Goal: Transaction & Acquisition: Purchase product/service

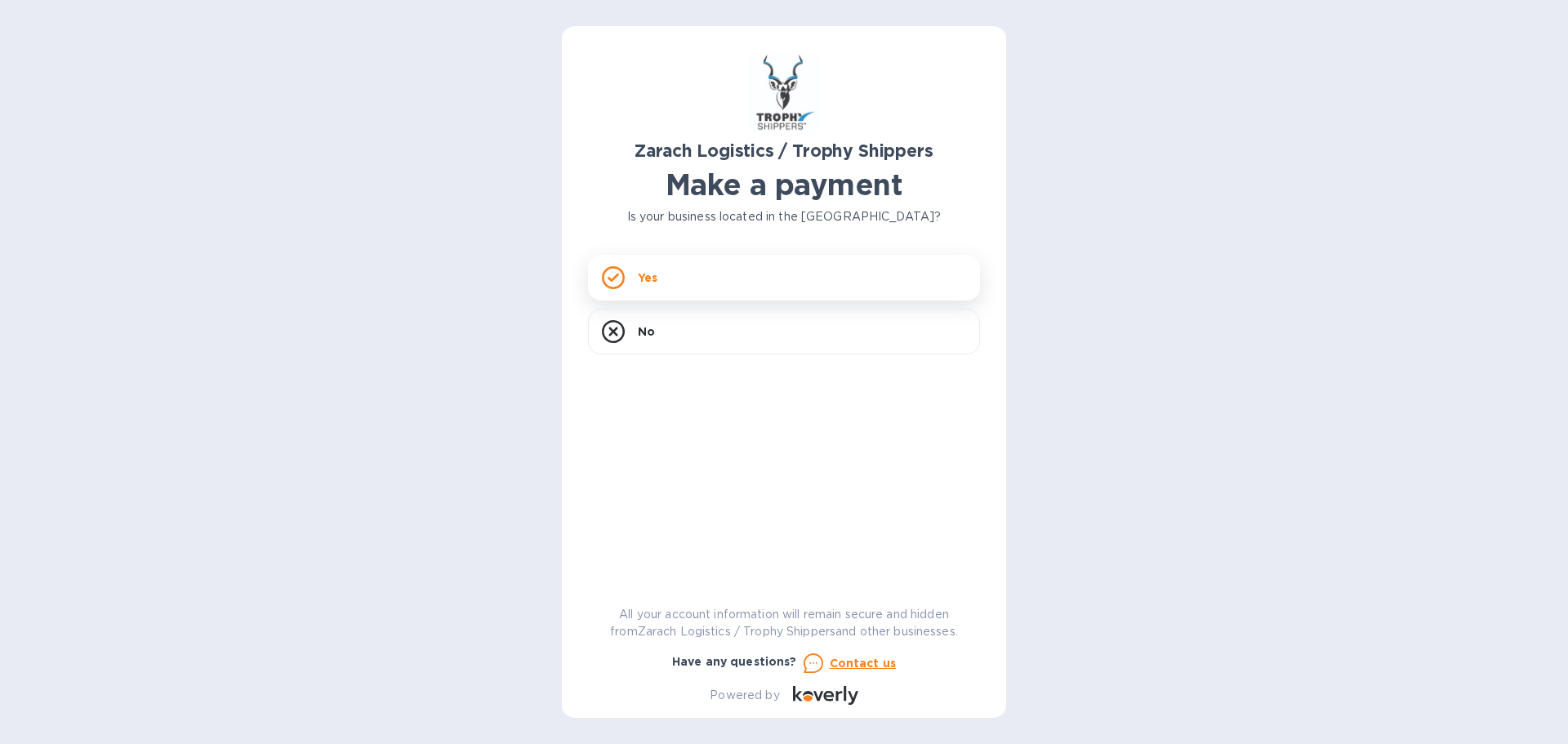
click at [706, 282] on div "Yes" at bounding box center [784, 278] width 392 height 46
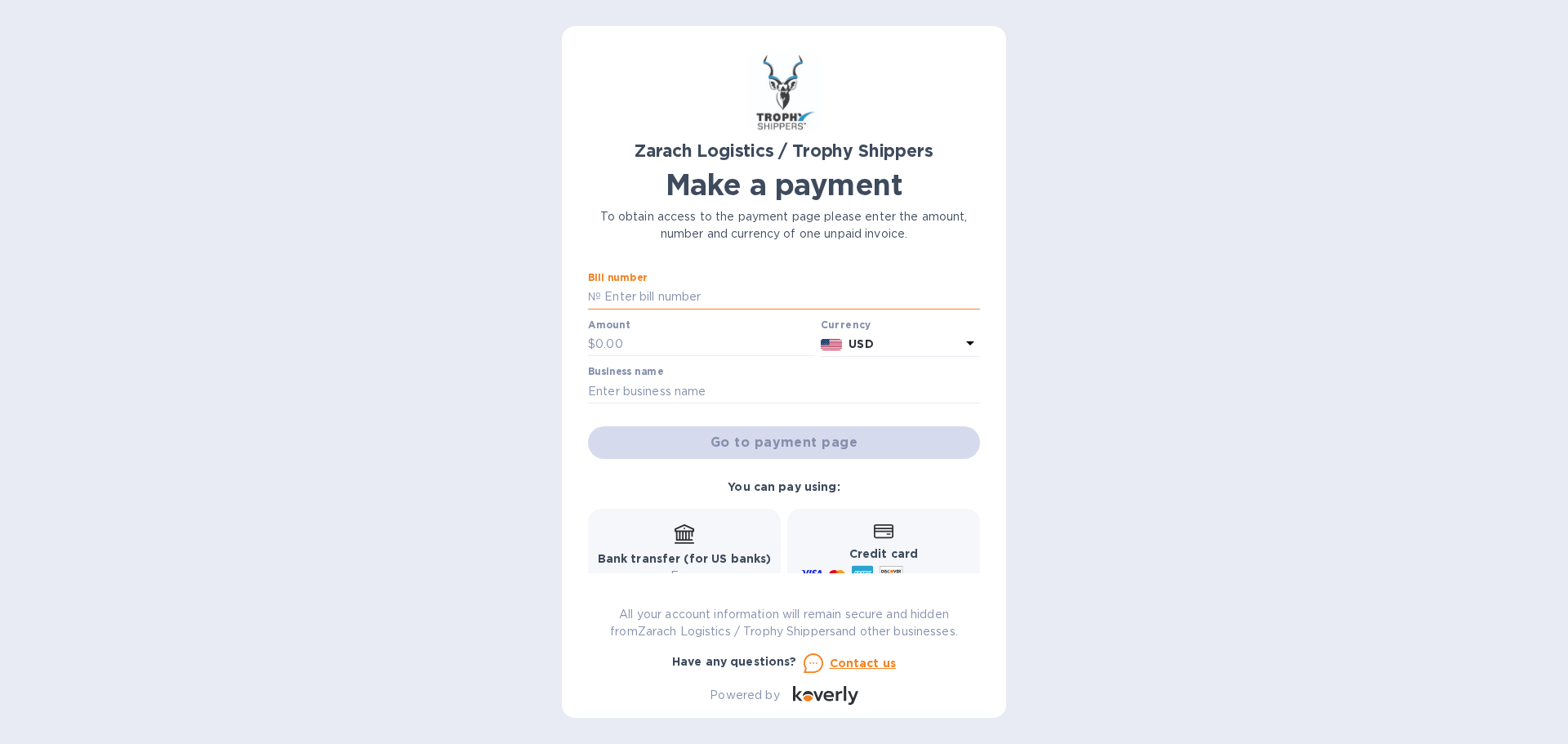
click at [734, 292] on input "text" at bounding box center [790, 297] width 379 height 24
paste input "B00170680/A"
type input "B00170680/A"
click at [675, 347] on input "text" at bounding box center [705, 345] width 219 height 24
type input "585"
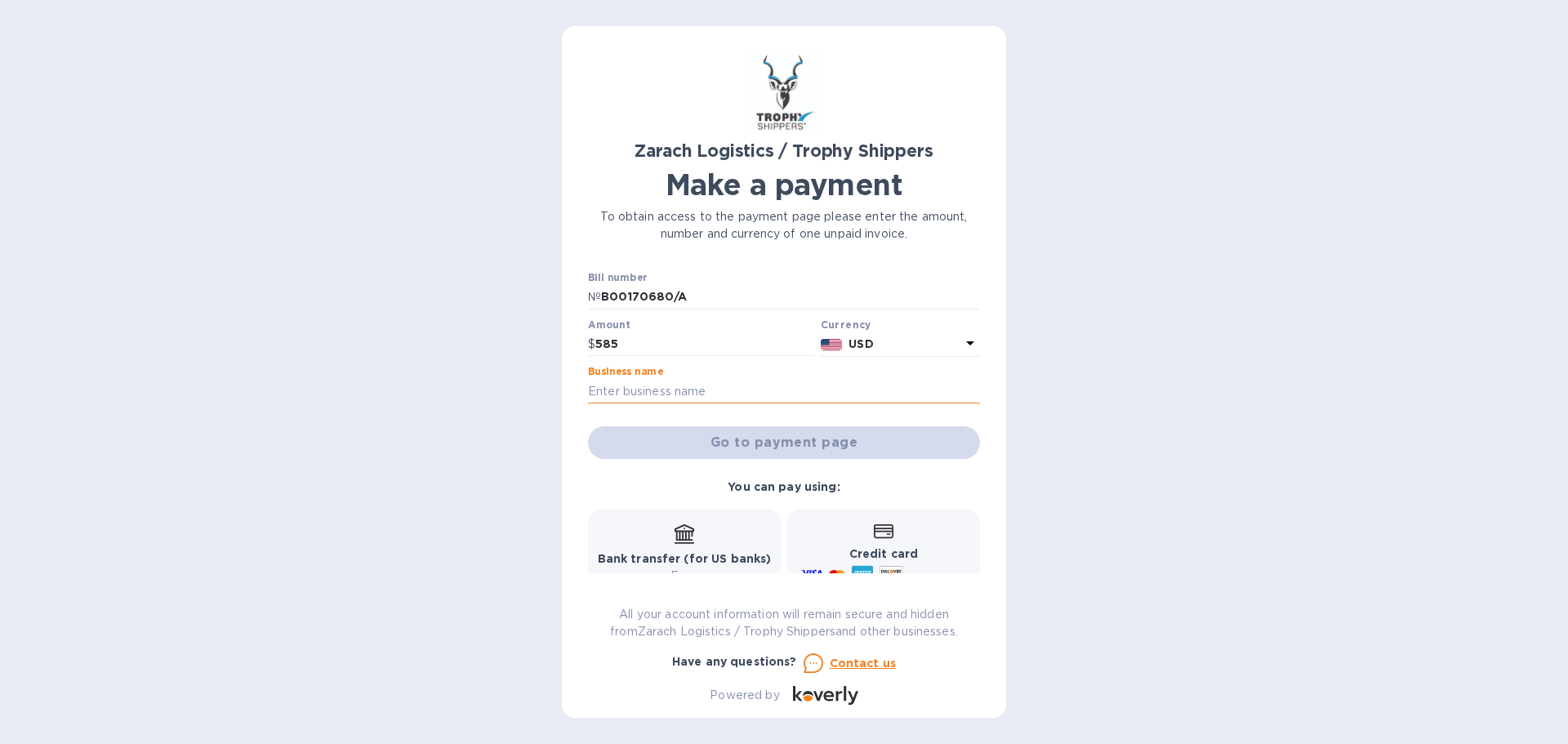
click at [679, 391] on input "text" at bounding box center [784, 391] width 392 height 24
paste input "SABBBA CONSULTING SERVICES LLC"
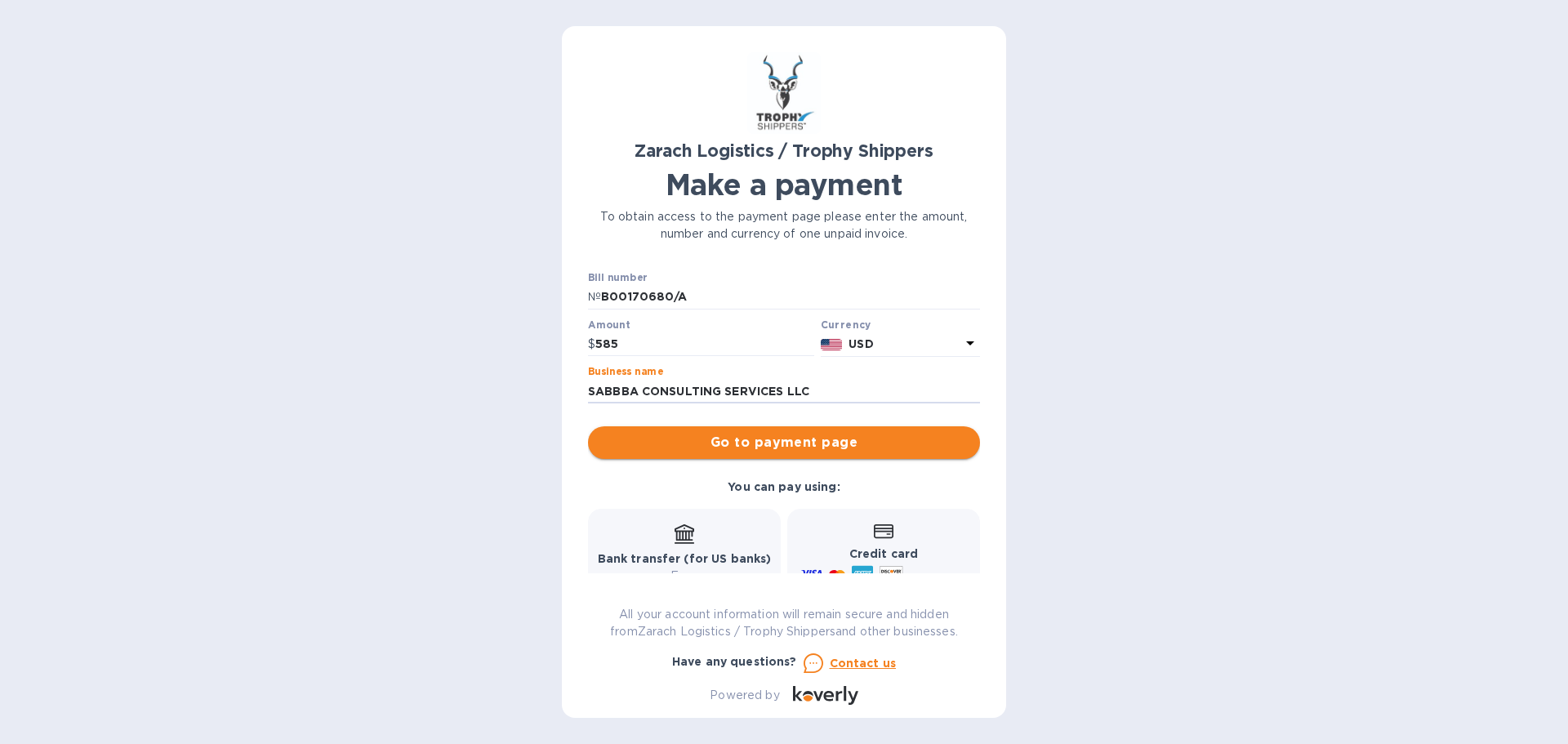
type input "SABBBA CONSULTING SERVICES LLC"
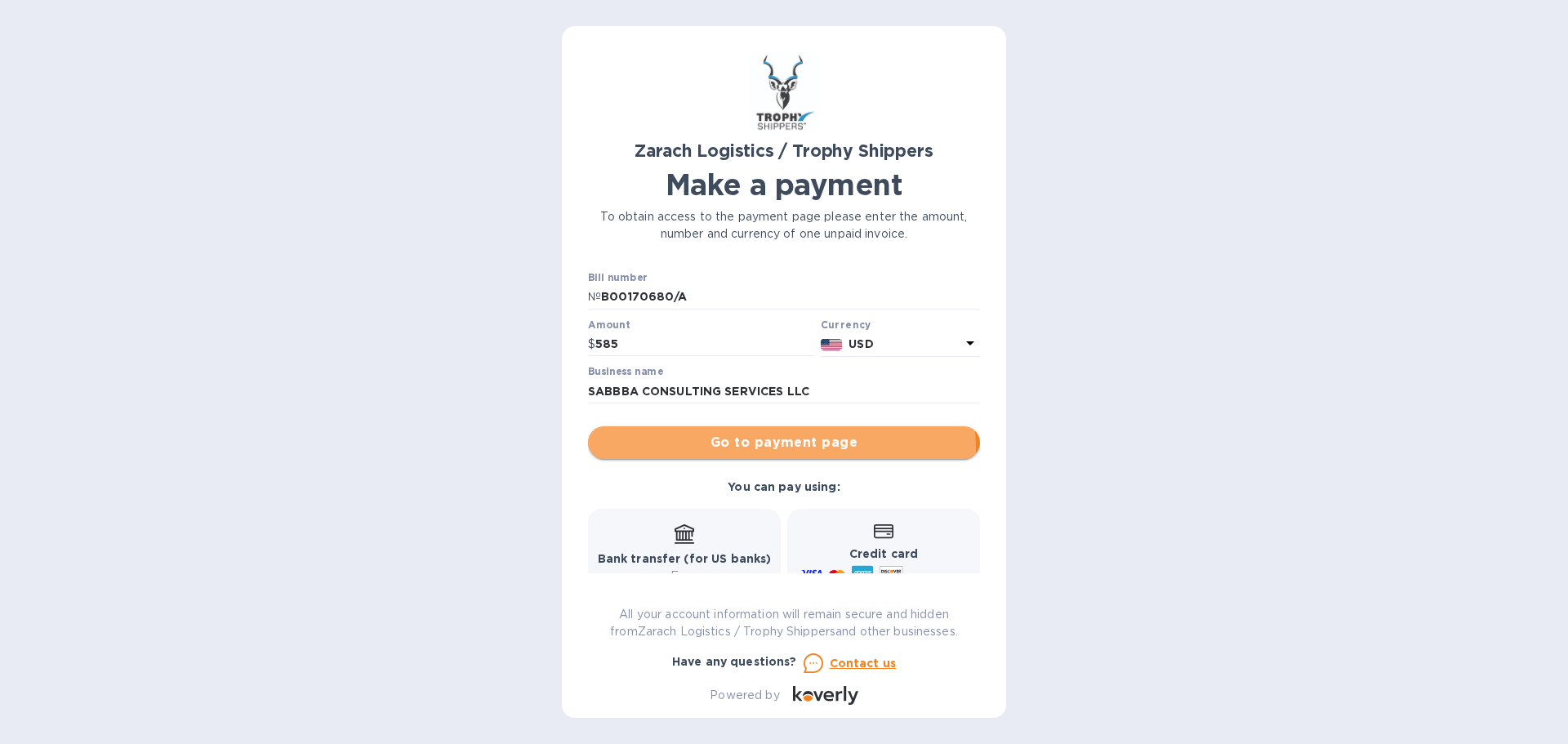
click at [774, 448] on span "Go to payment page" at bounding box center [784, 442] width 365 height 20
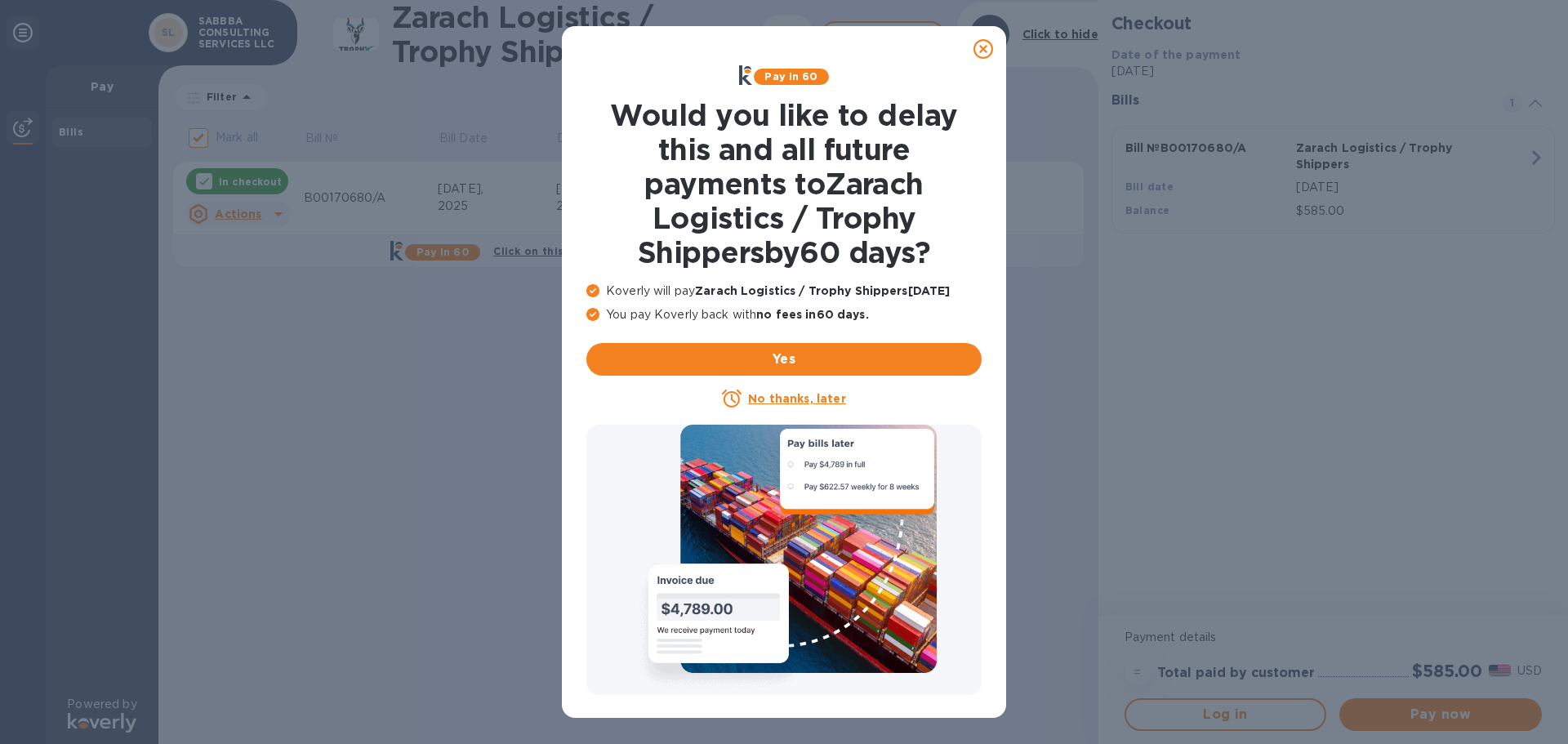
click at [984, 47] on icon at bounding box center [983, 48] width 20 height 20
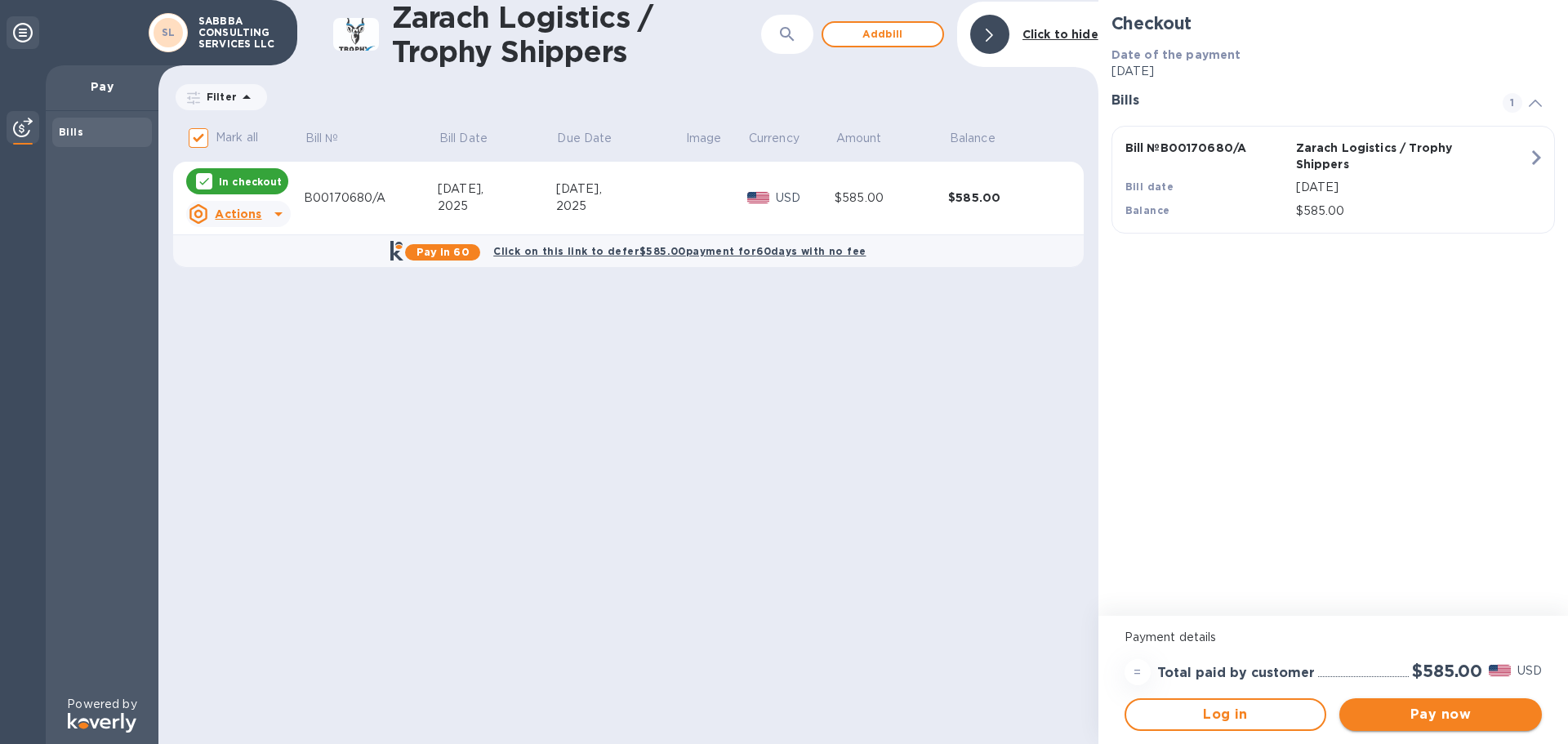
click at [1442, 704] on button "Pay now" at bounding box center [1440, 715] width 203 height 33
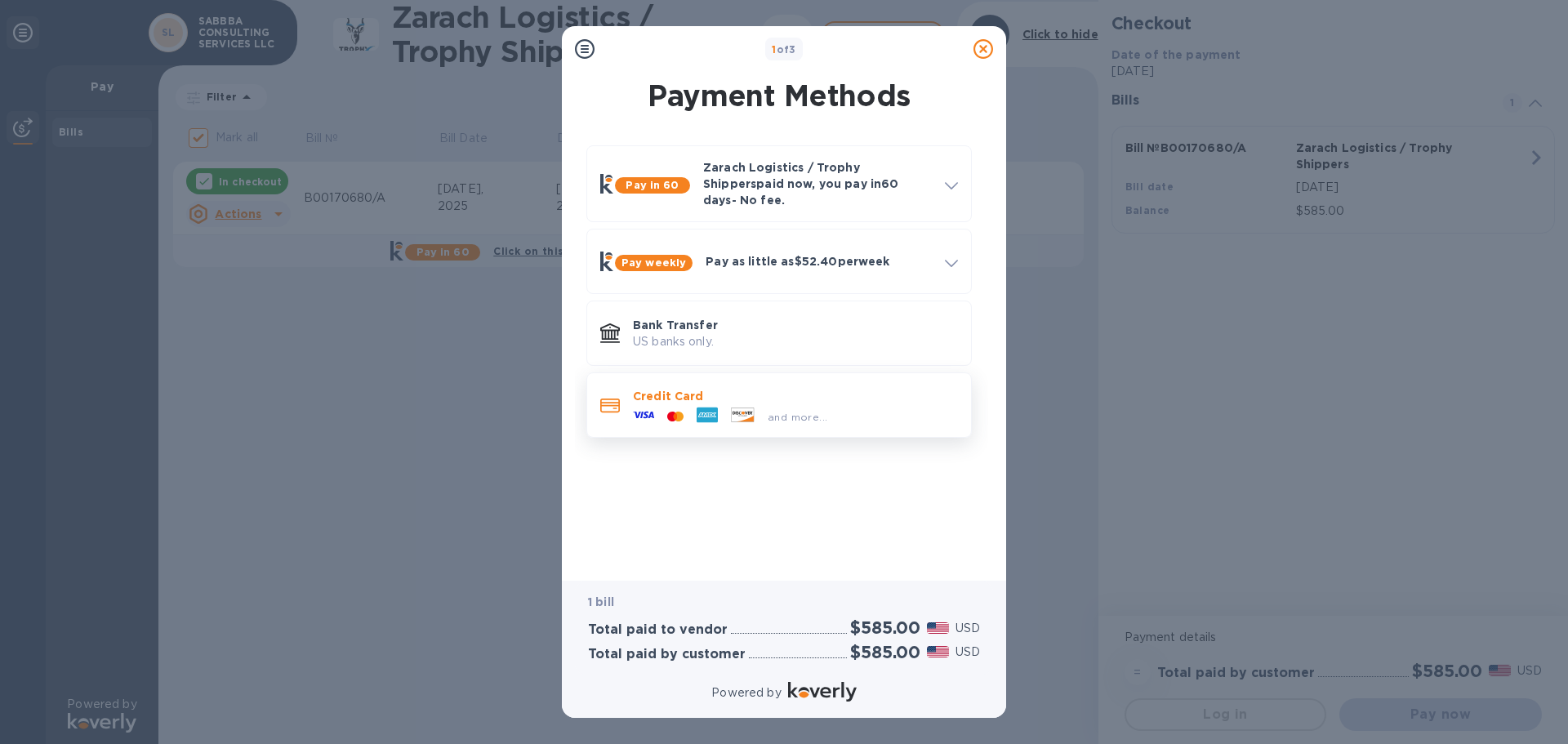
click at [719, 404] on div at bounding box center [708, 416] width 34 height 24
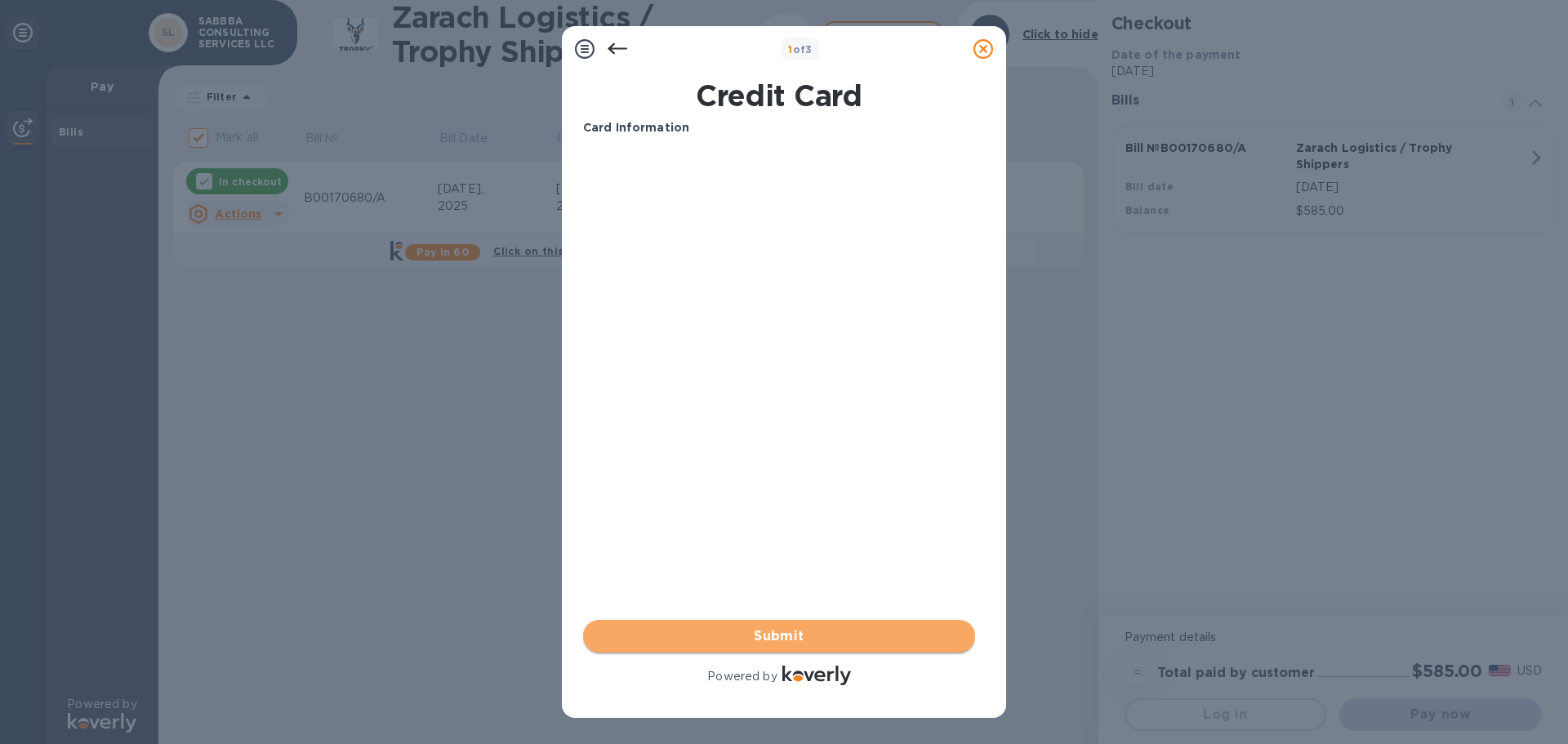
click at [750, 638] on span "Submit" at bounding box center [779, 636] width 365 height 20
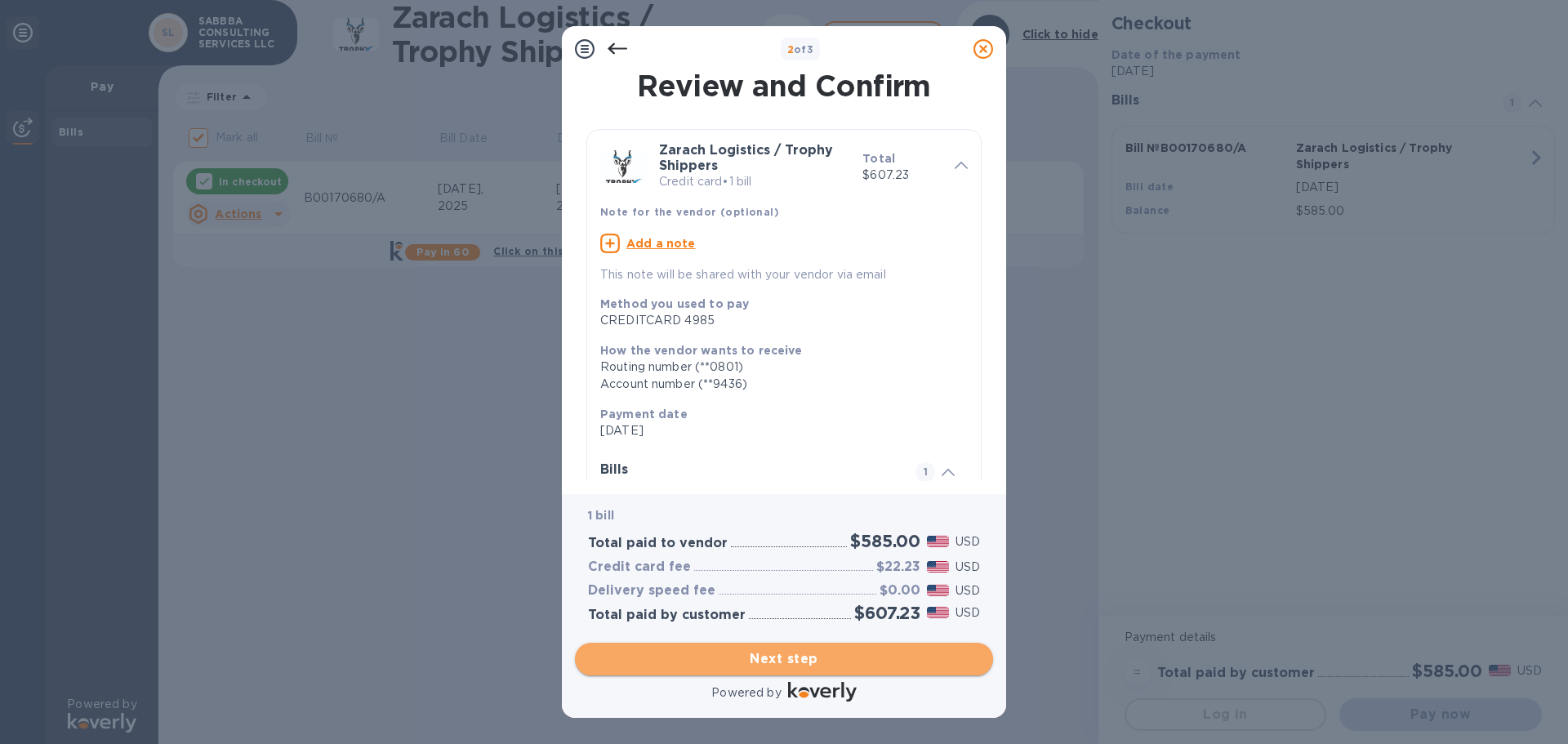
click at [827, 654] on span "Next step" at bounding box center [784, 659] width 392 height 20
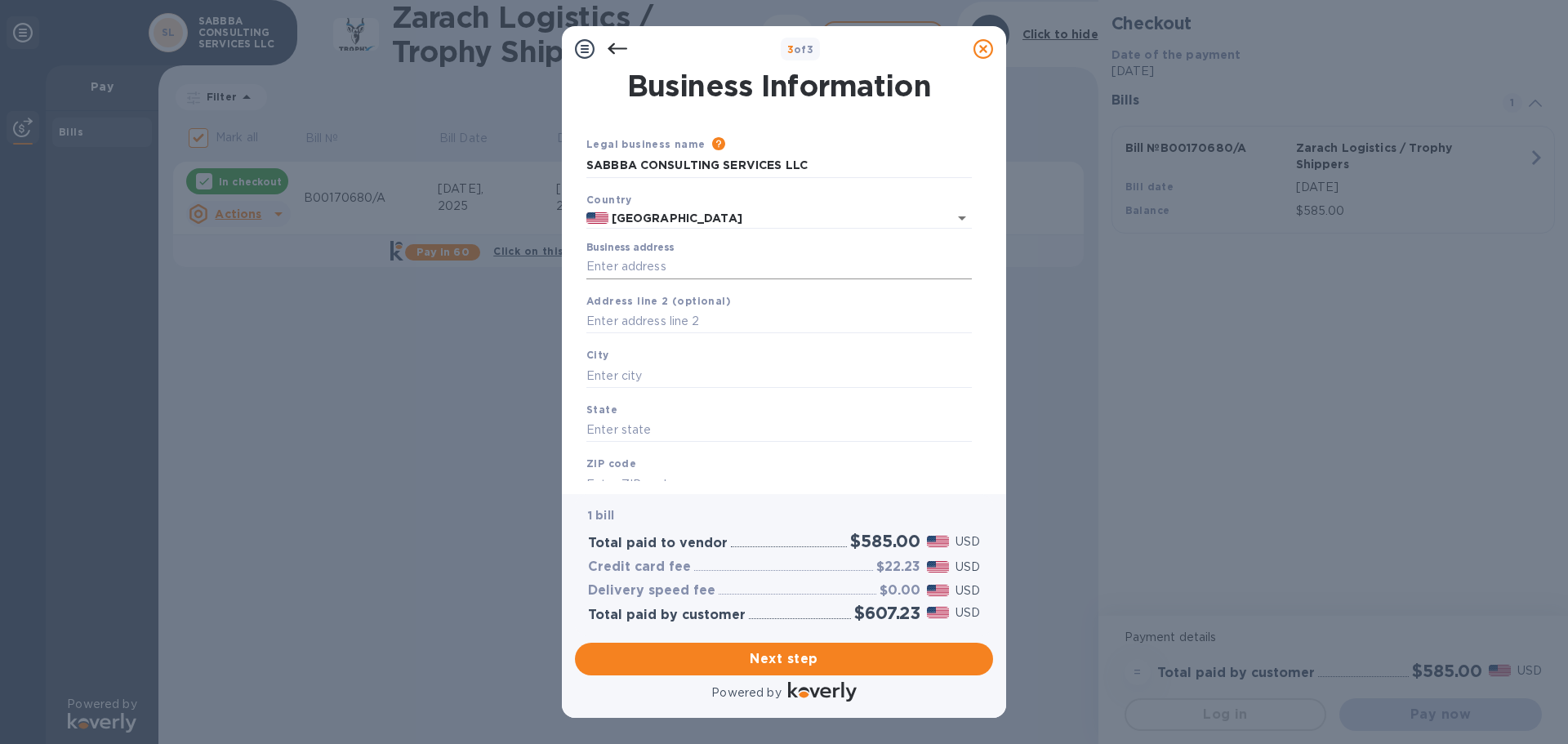
click at [617, 266] on input "Business address" at bounding box center [778, 267] width 385 height 24
type input "[STREET_ADDRESS][PERSON_NAME]"
type input "[GEOGRAPHIC_DATA]"
type input "IL"
type input "60560"
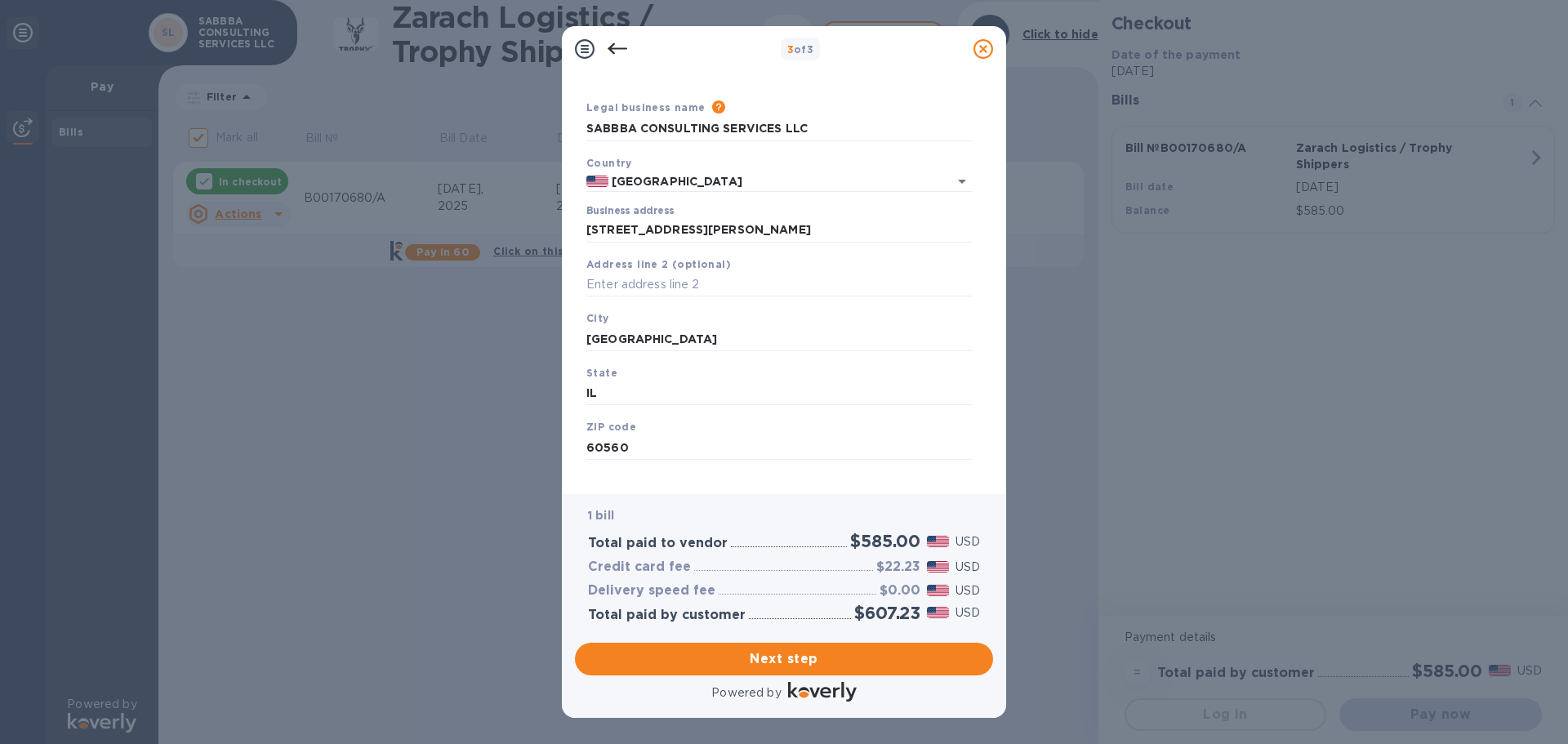
scroll to position [54, 0]
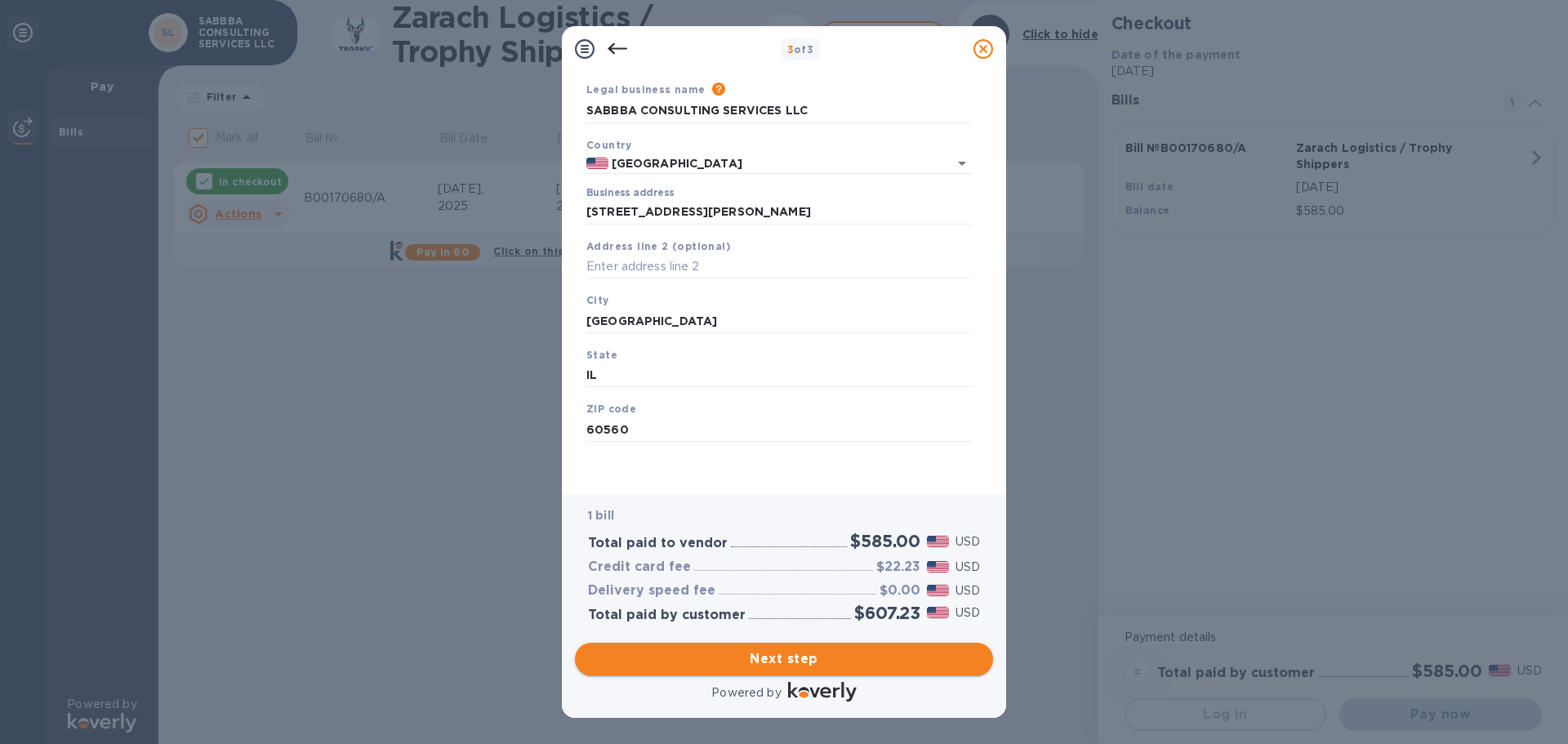
click at [790, 664] on span "Next step" at bounding box center [784, 659] width 392 height 20
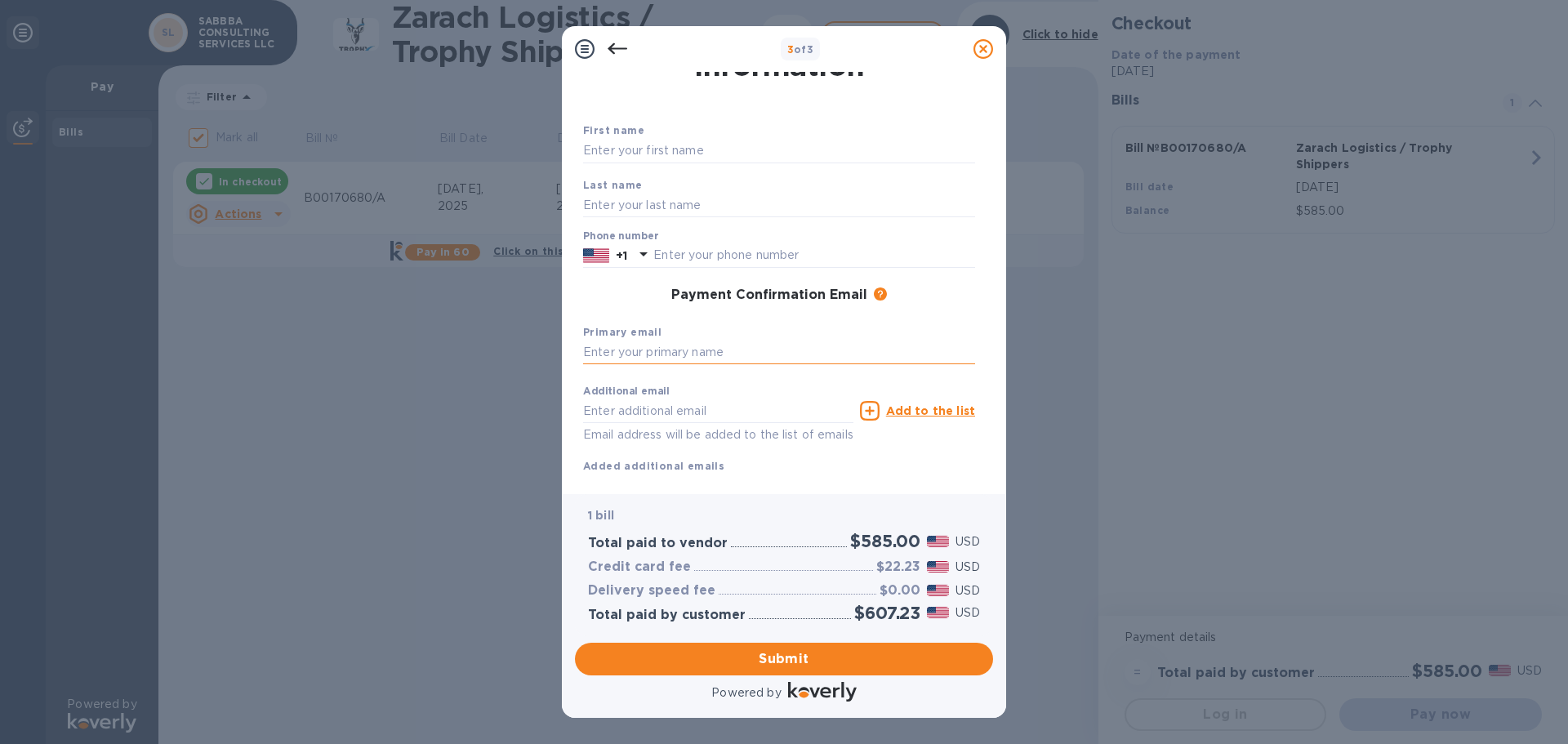
click at [647, 353] on input "text" at bounding box center [778, 353] width 392 height 24
type input "[EMAIL_ADDRESS][DOMAIN_NAME]"
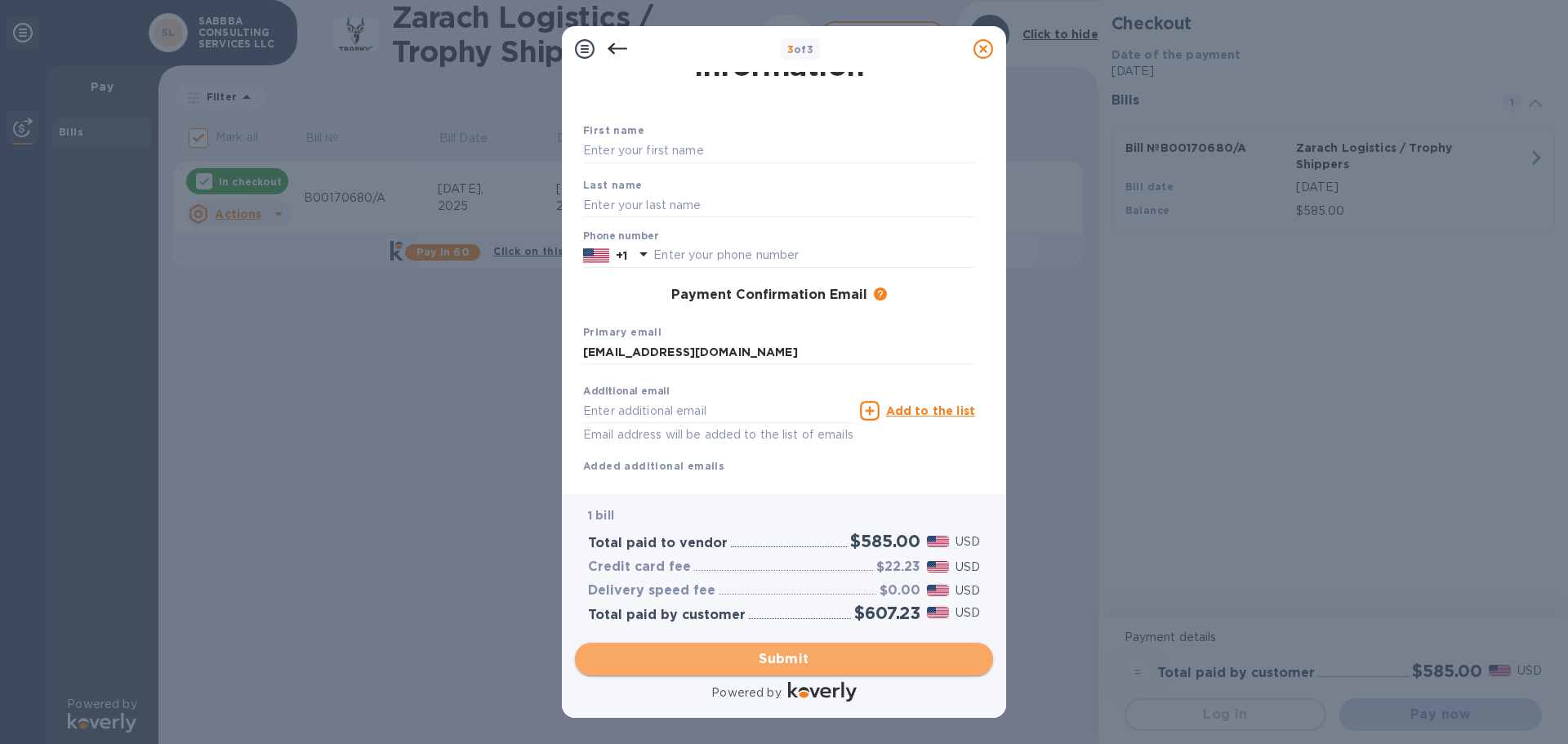
click at [811, 656] on span "Submit" at bounding box center [784, 659] width 392 height 20
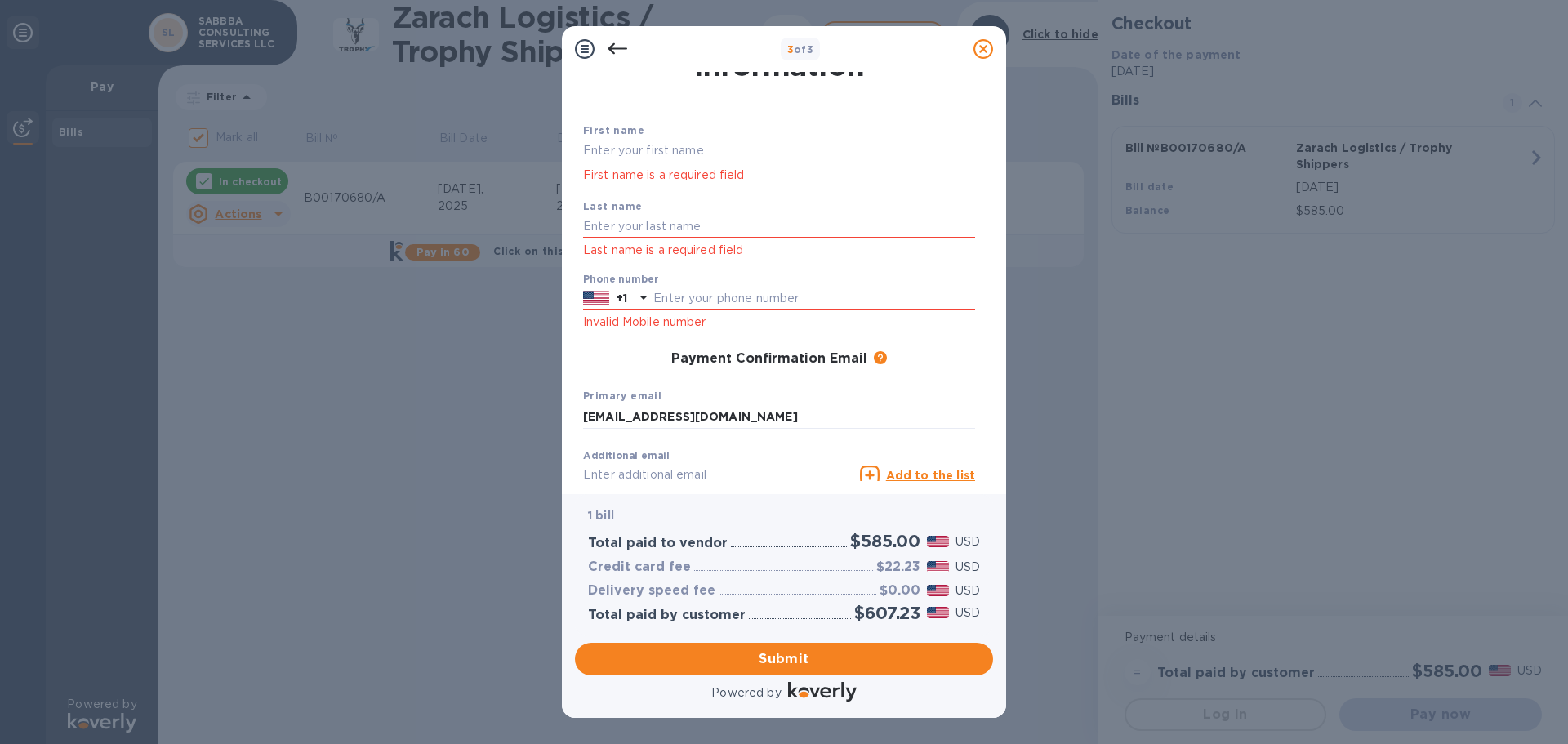
click at [684, 154] on input "text" at bounding box center [778, 151] width 392 height 24
type input "ALAA"
type input "[PERSON_NAME]"
type input "6309652781"
click at [722, 660] on span "Submit" at bounding box center [784, 659] width 392 height 20
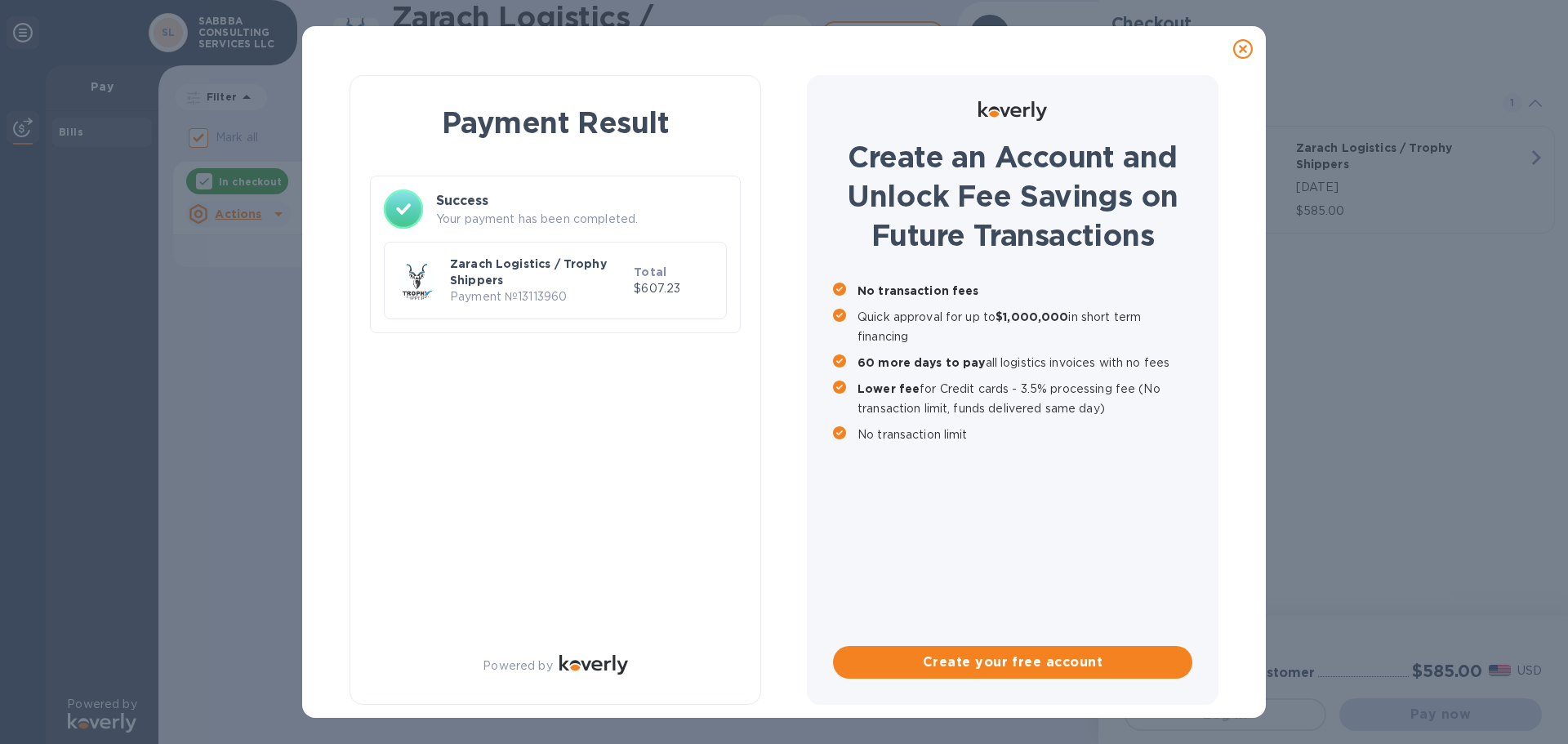
checkbox input "false"
